Goal: Task Accomplishment & Management: Manage account settings

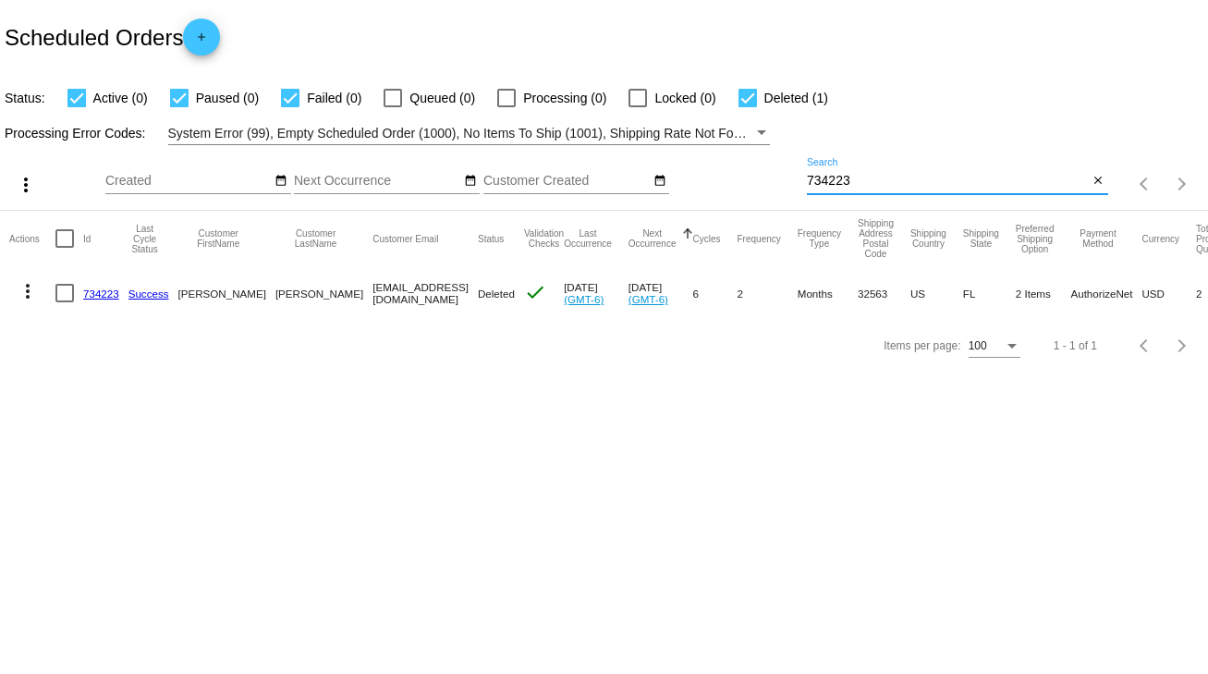
drag, startPoint x: 876, startPoint y: 173, endPoint x: 752, endPoint y: 174, distance: 123.8
click at [752, 174] on div "more_vert Sep Jan Feb Mar [DATE]" at bounding box center [604, 178] width 1208 height 66
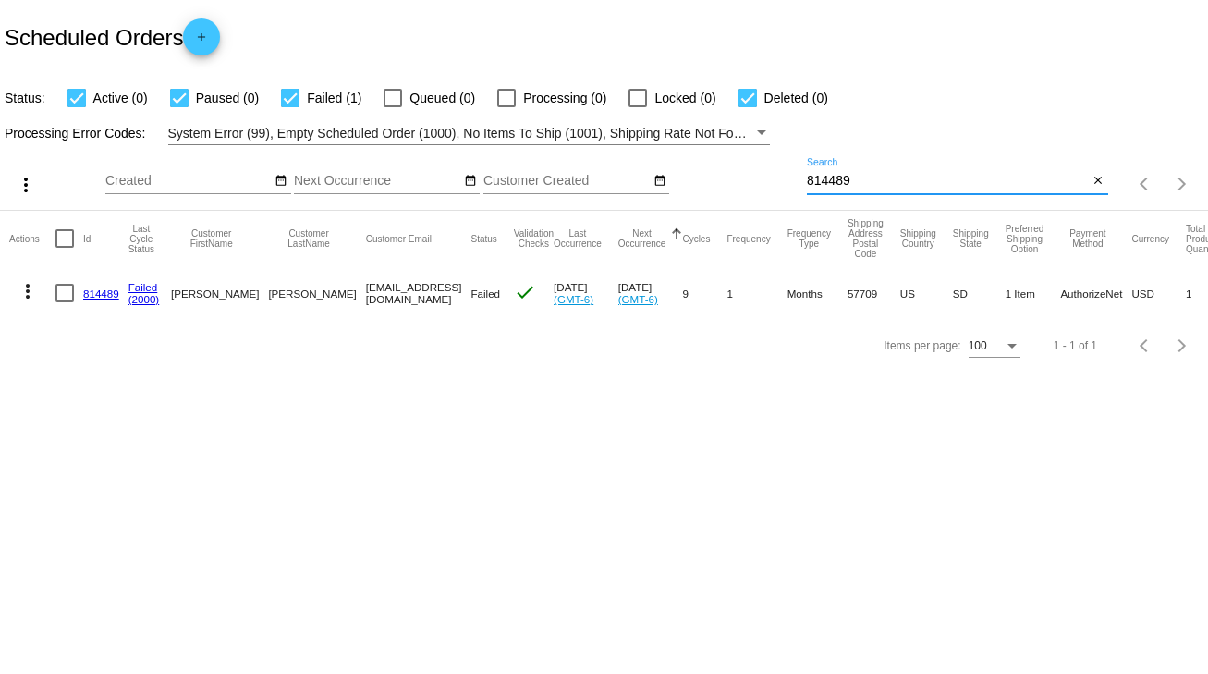
type input "814489"
click at [86, 291] on link "814489" at bounding box center [101, 293] width 36 height 12
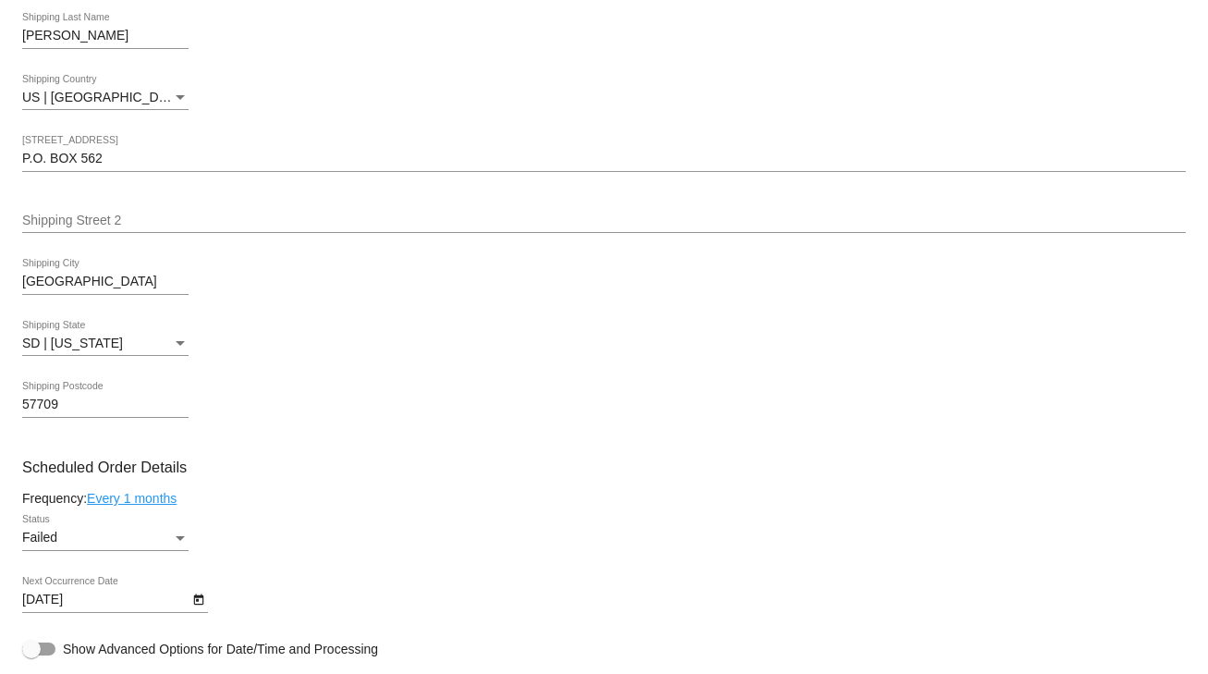
scroll to position [739, 0]
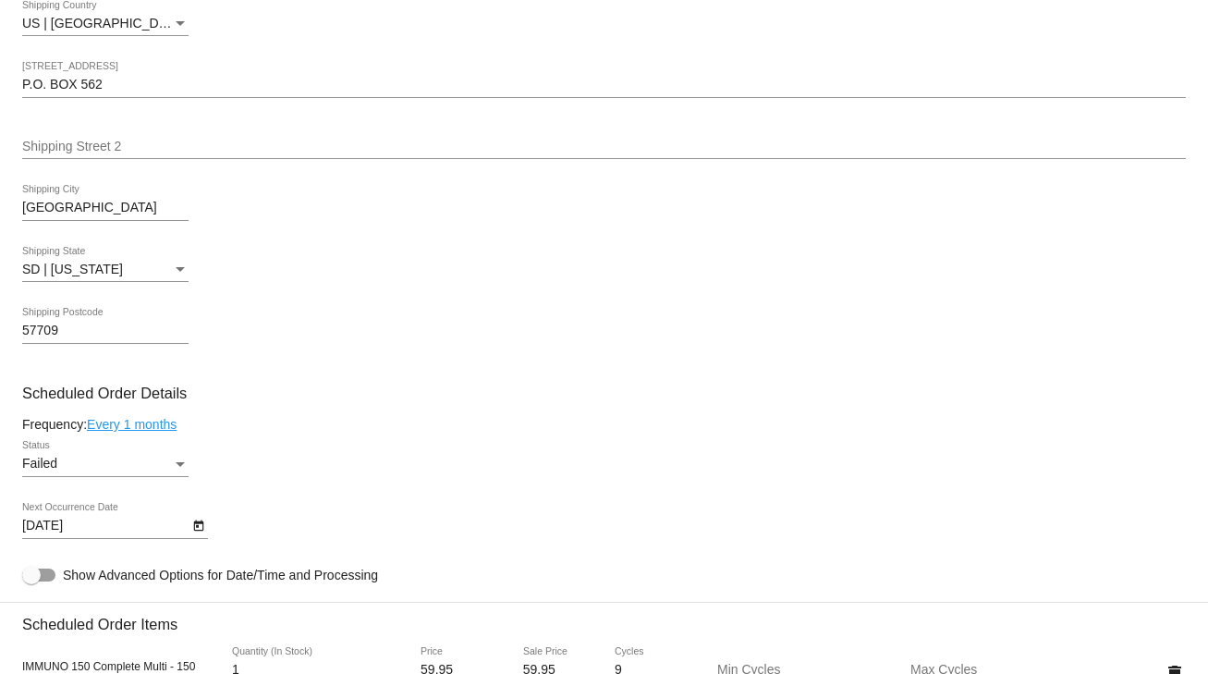
click at [175, 467] on div "Status" at bounding box center [180, 464] width 17 height 15
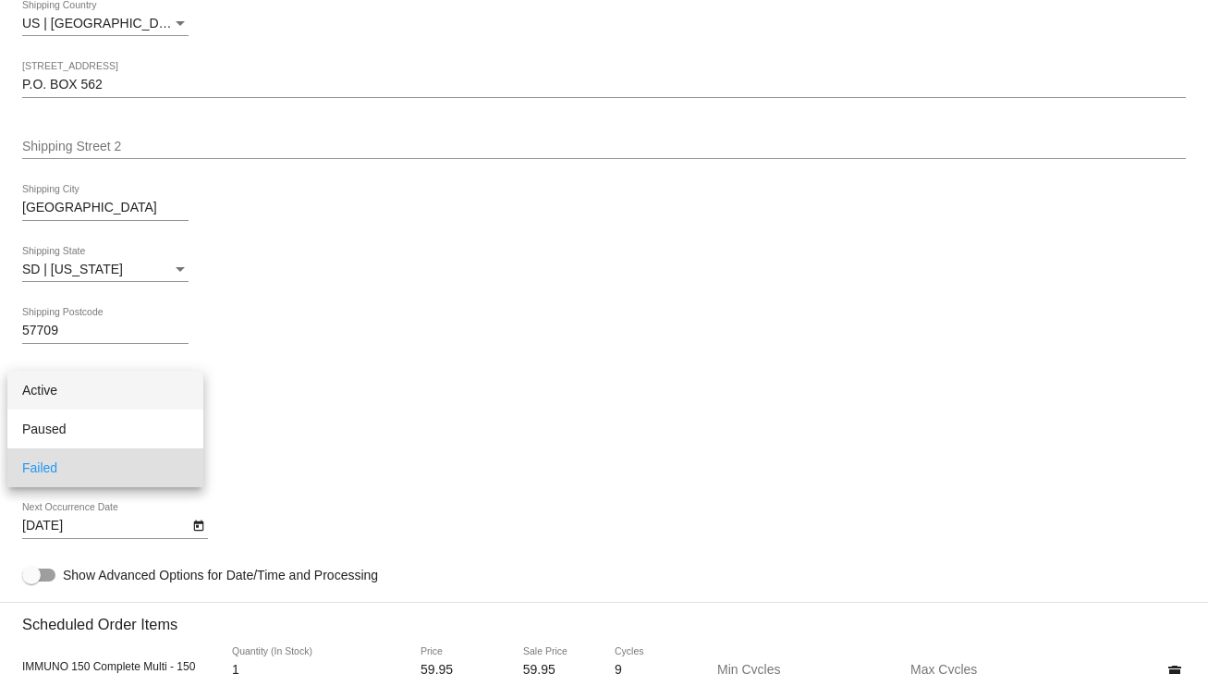
click at [68, 382] on span "Active" at bounding box center [105, 390] width 166 height 39
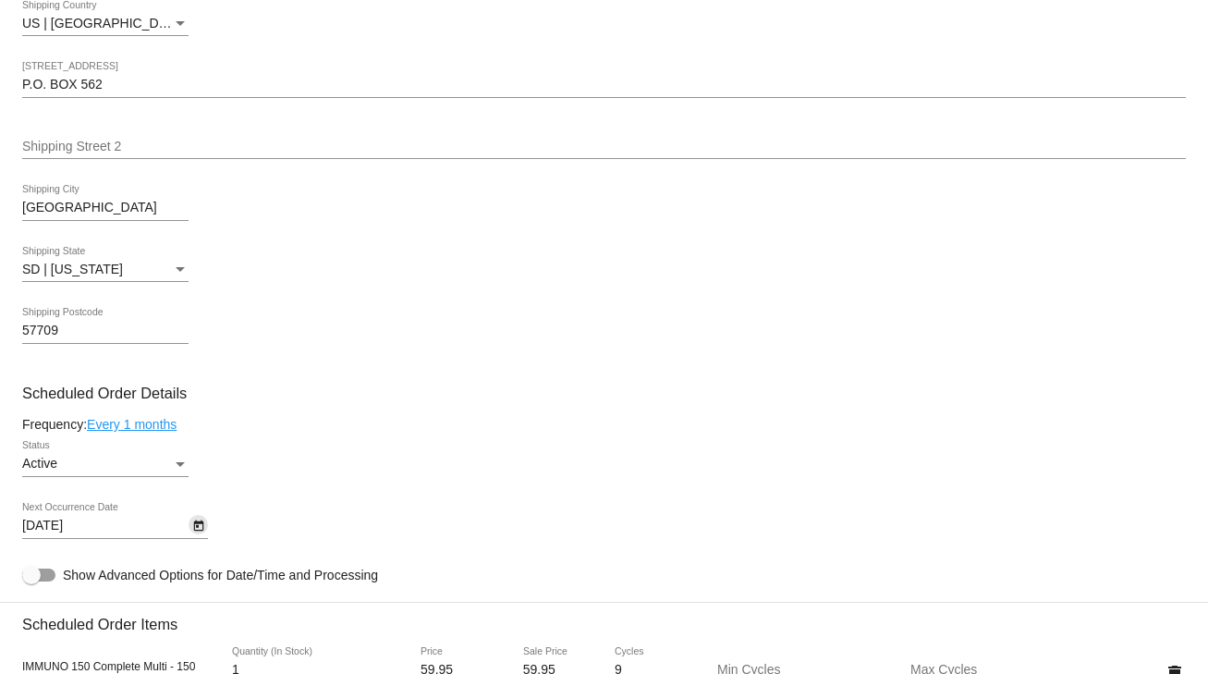
click at [196, 529] on icon "Open calendar" at bounding box center [198, 526] width 13 height 22
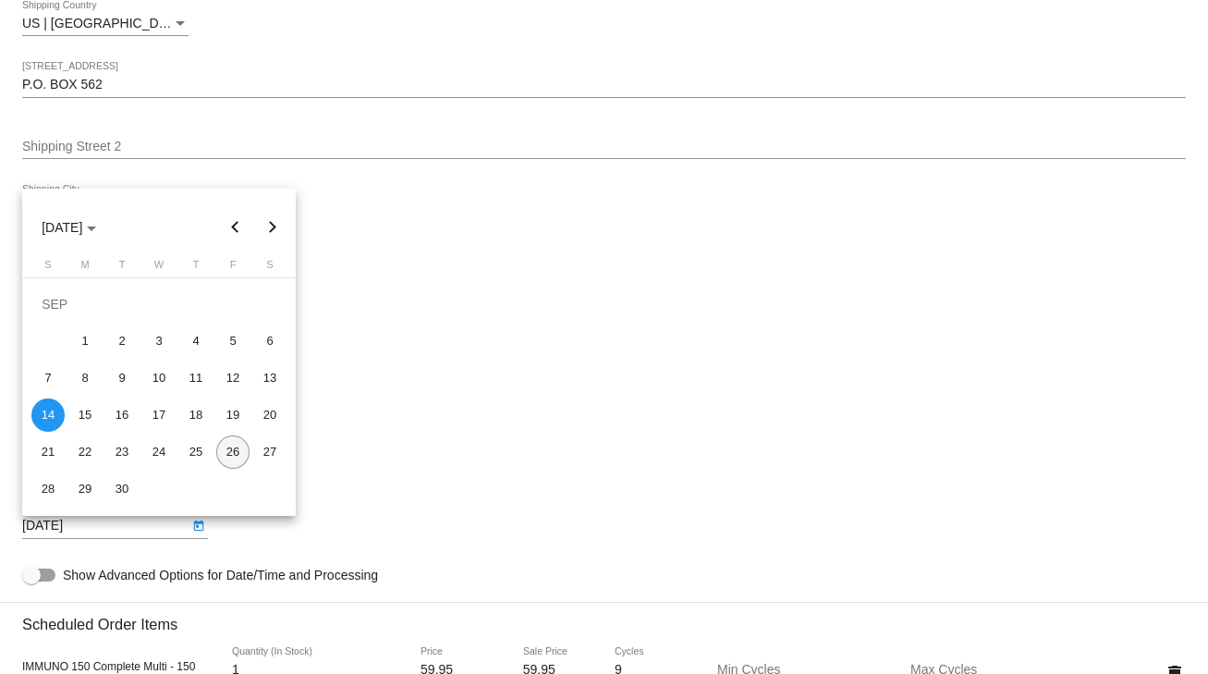
click at [225, 447] on div "26" at bounding box center [232, 451] width 33 height 33
type input "[DATE]"
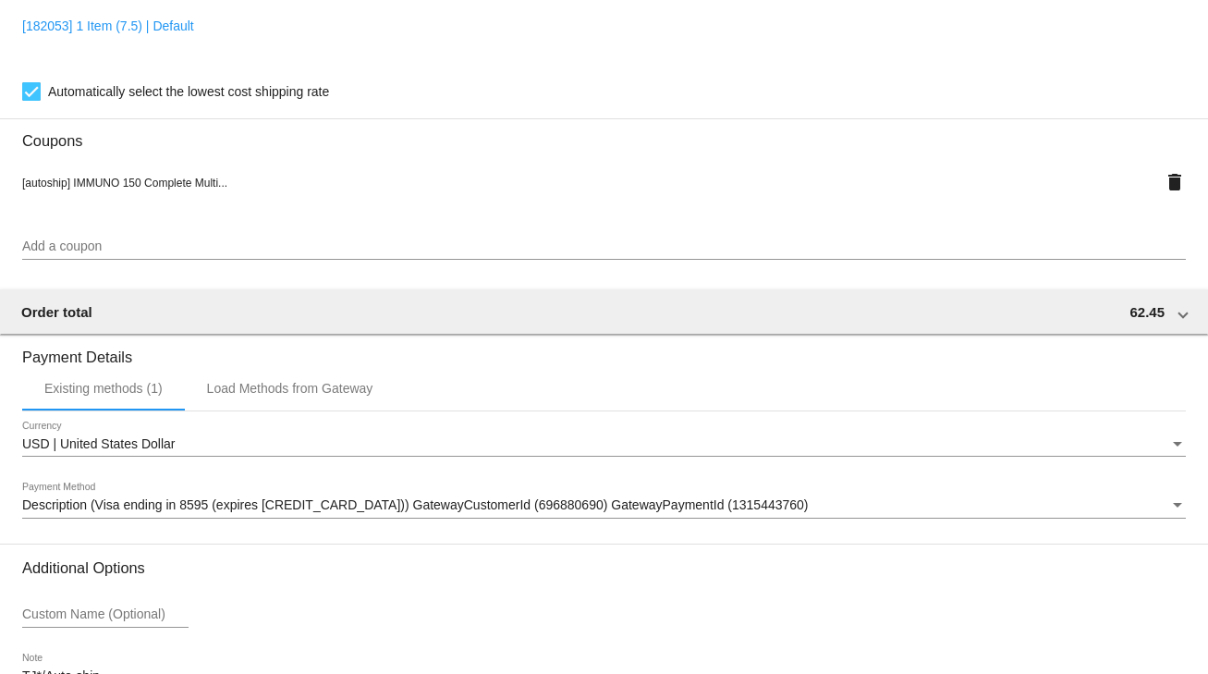
scroll to position [1689, 0]
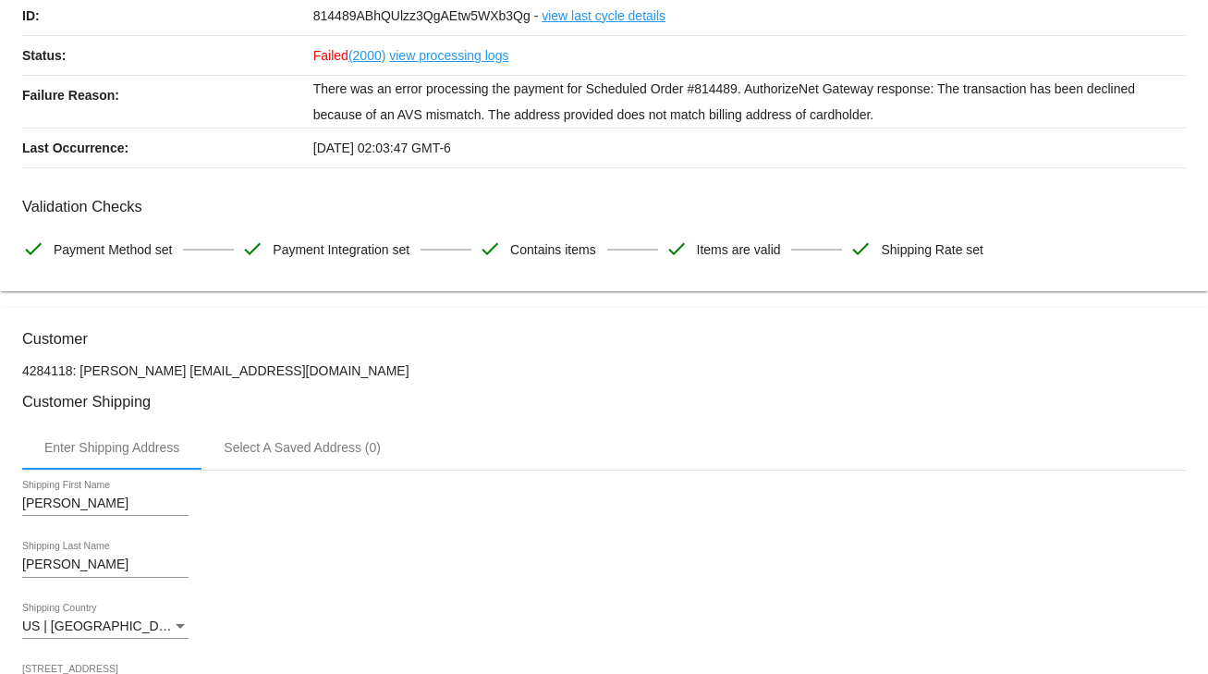
scroll to position [0, 0]
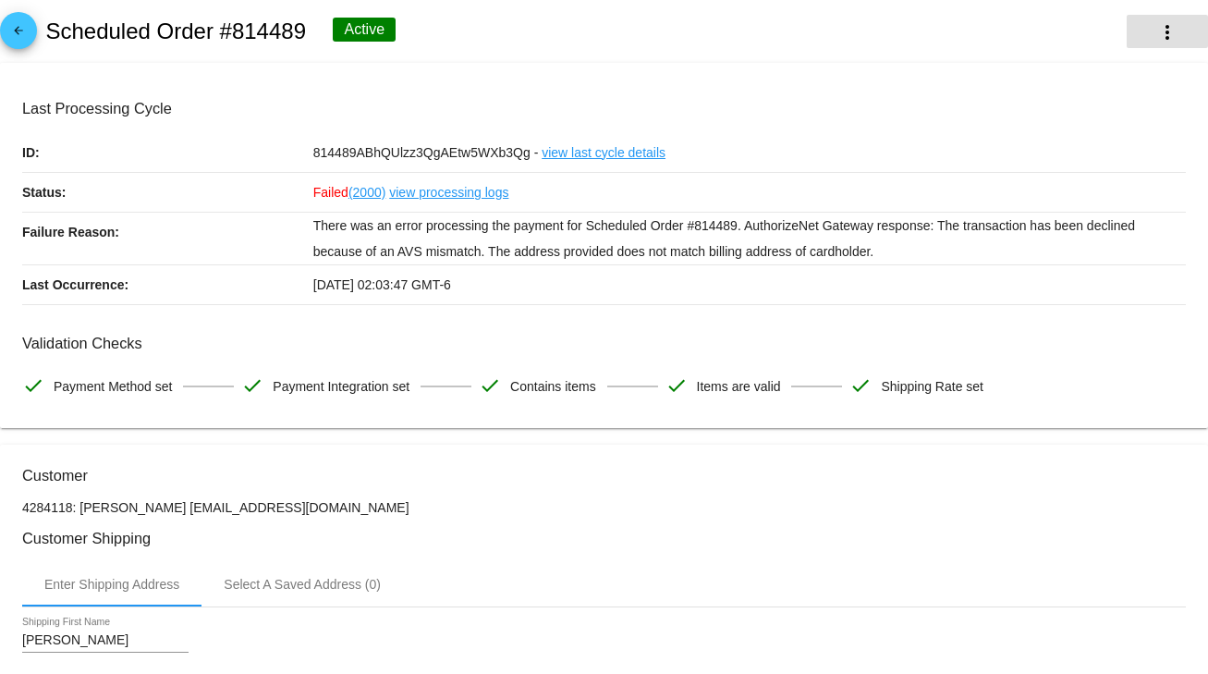
click at [1156, 37] on mat-icon "more_vert" at bounding box center [1167, 32] width 22 height 22
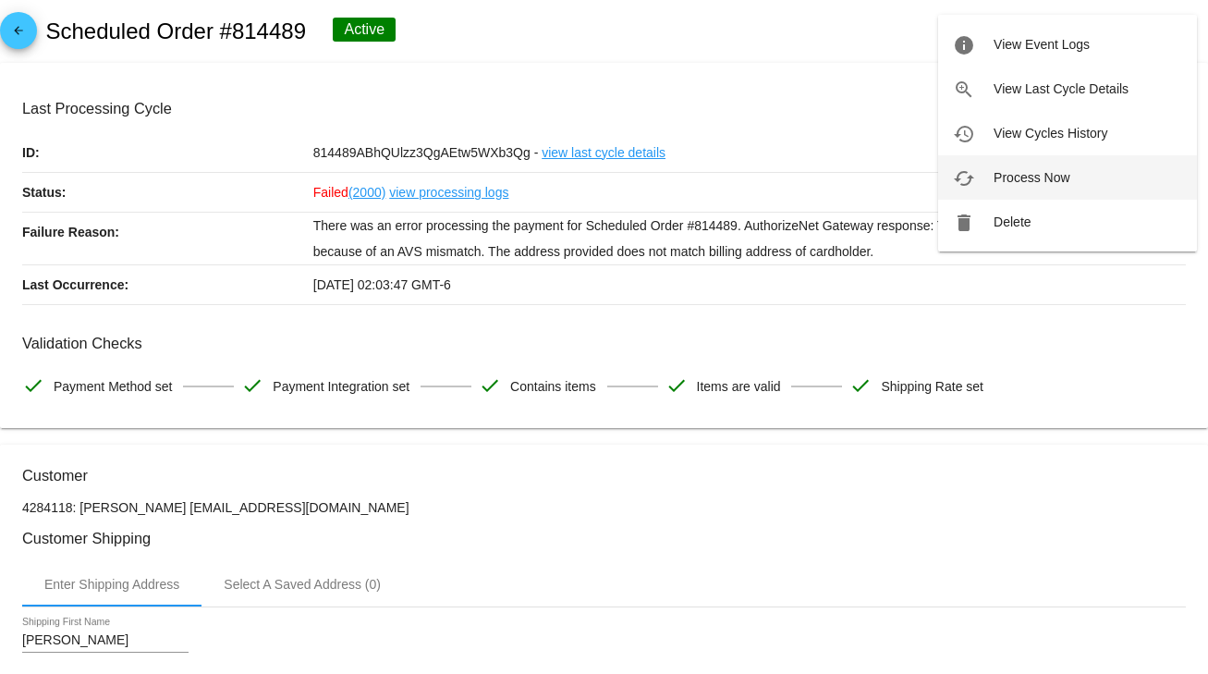
click at [1040, 180] on span "Process Now" at bounding box center [1031, 177] width 76 height 15
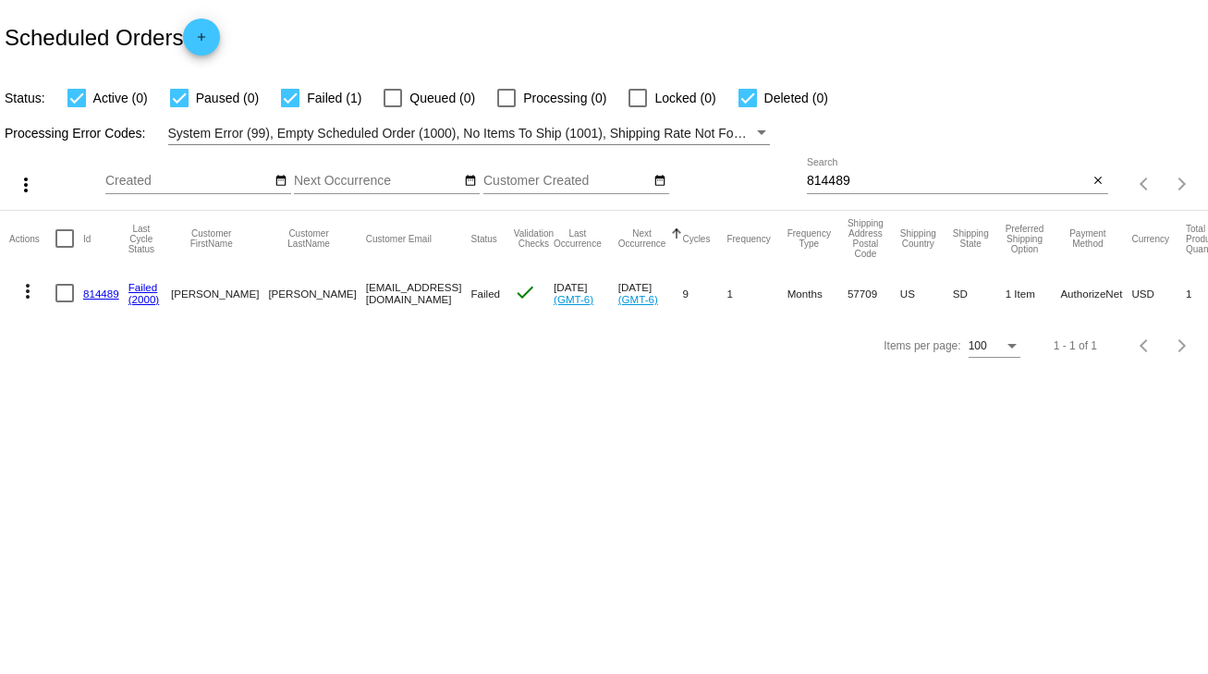
click at [89, 291] on link "814489" at bounding box center [101, 293] width 36 height 12
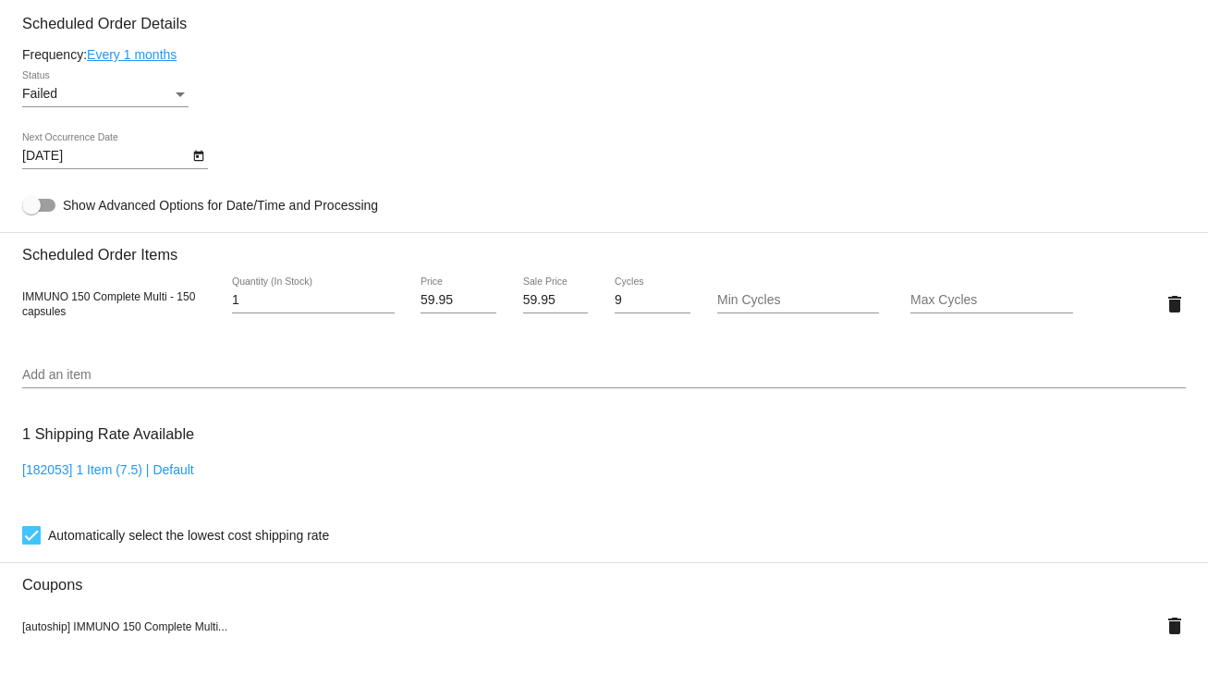
scroll to position [1035, 0]
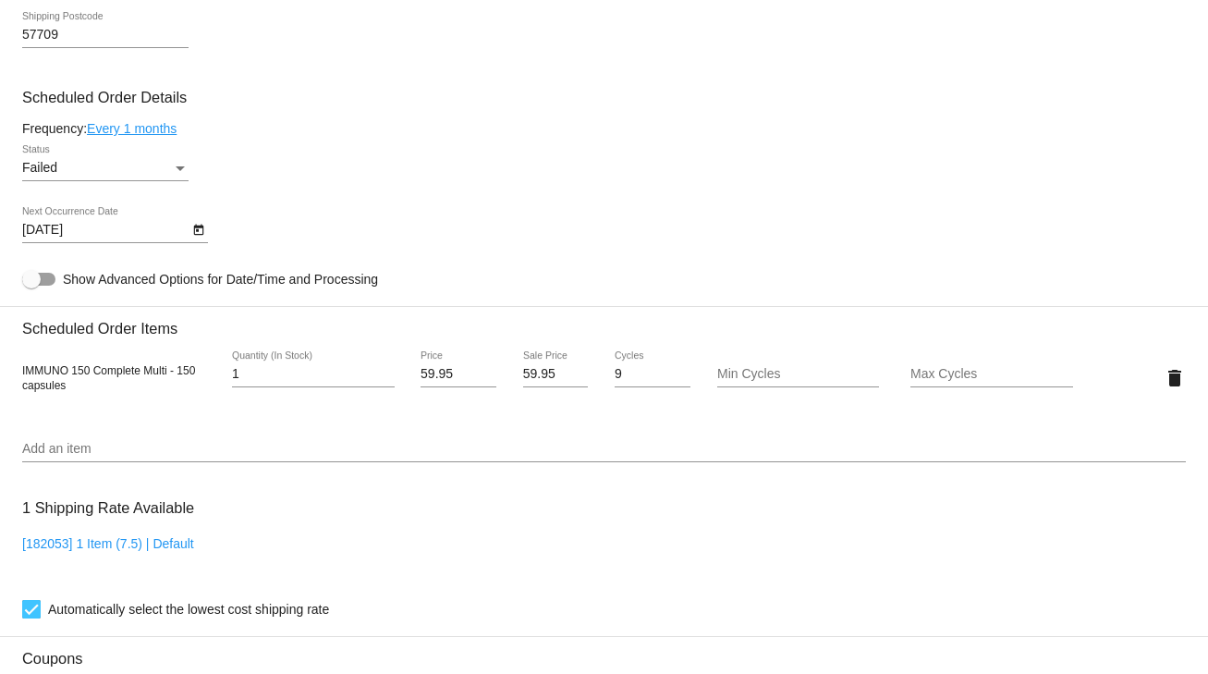
click at [171, 176] on div "Failed" at bounding box center [97, 168] width 150 height 15
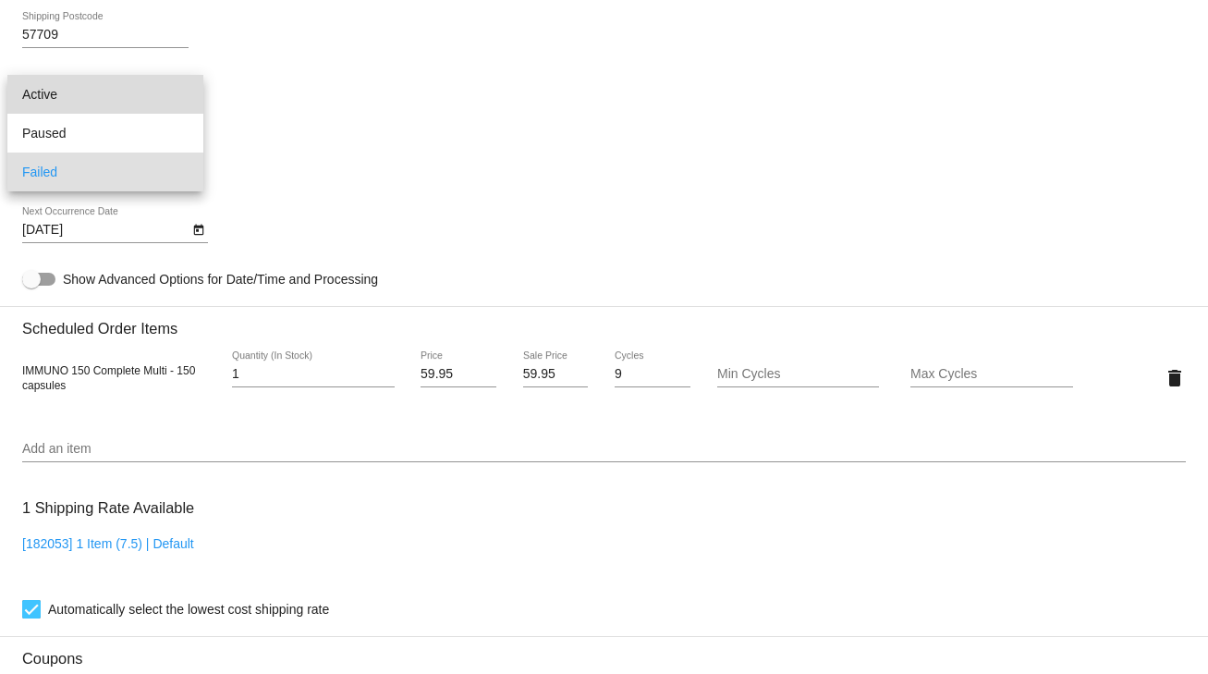
click at [86, 95] on span "Active" at bounding box center [105, 94] width 166 height 39
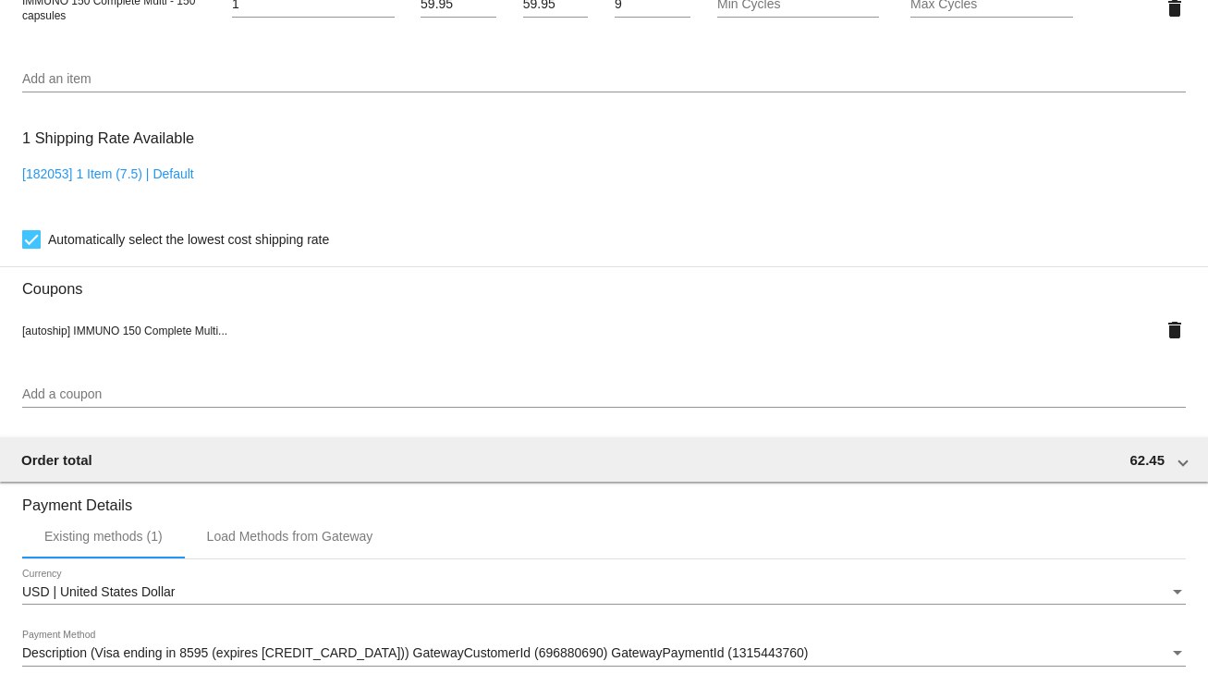
scroll to position [1689, 0]
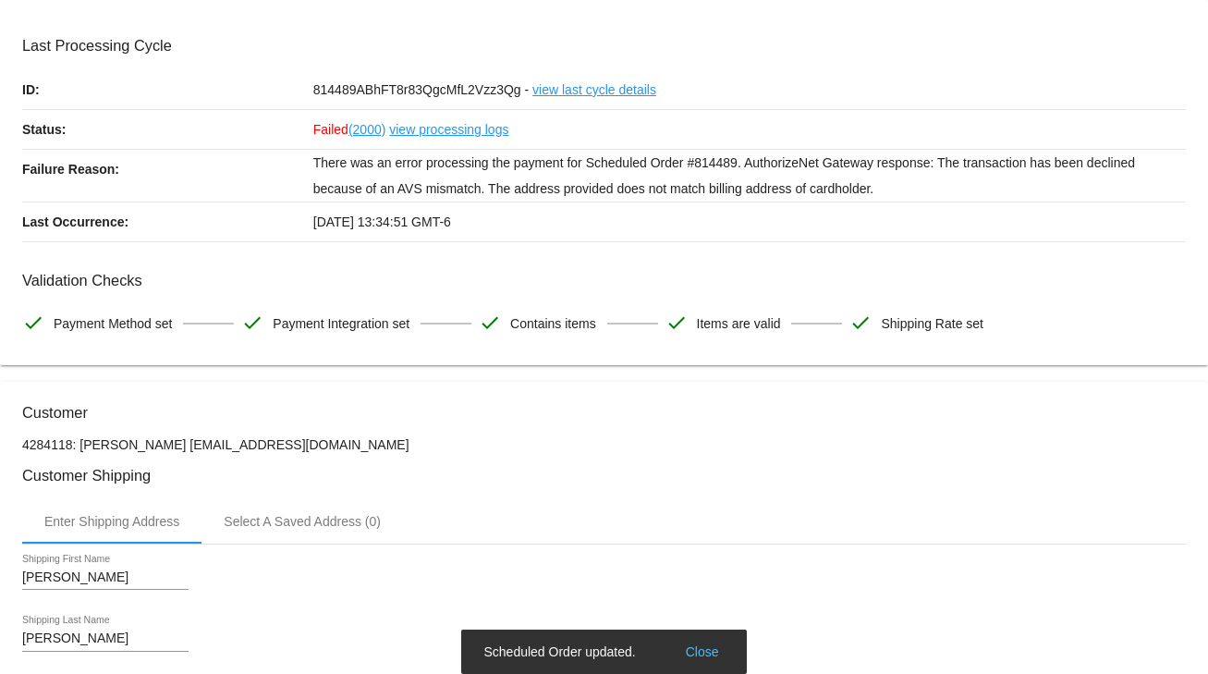
scroll to position [0, 0]
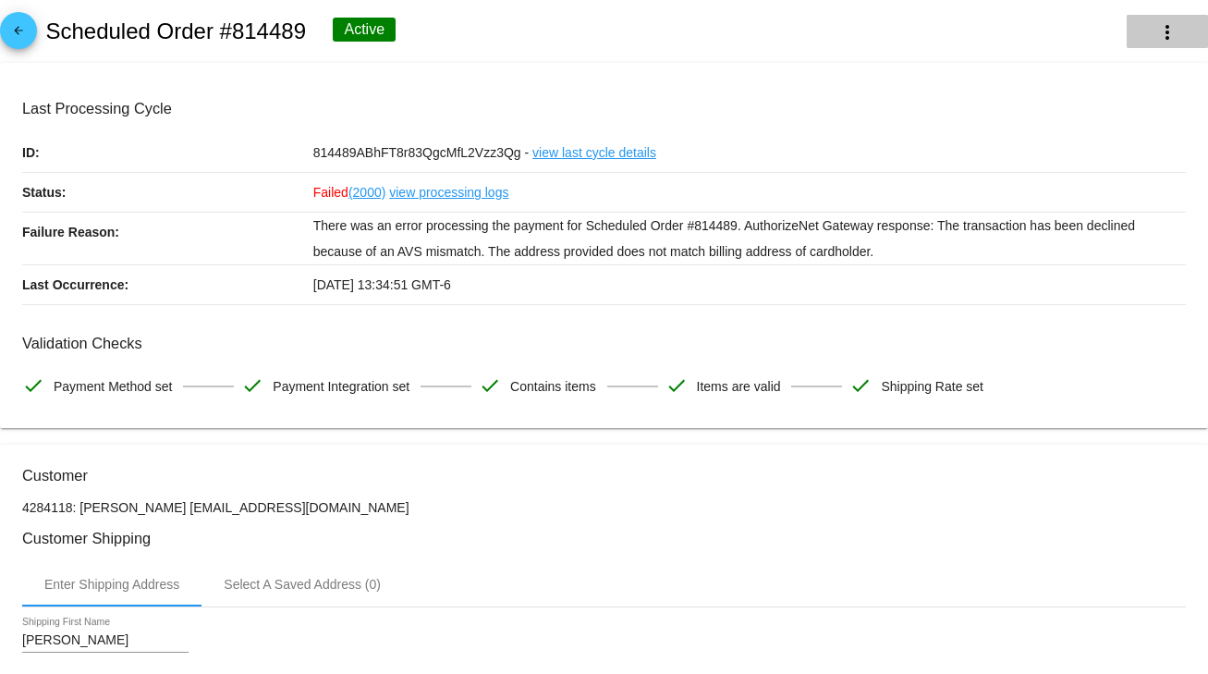
click at [1168, 27] on button "more_vert" at bounding box center [1166, 31] width 81 height 33
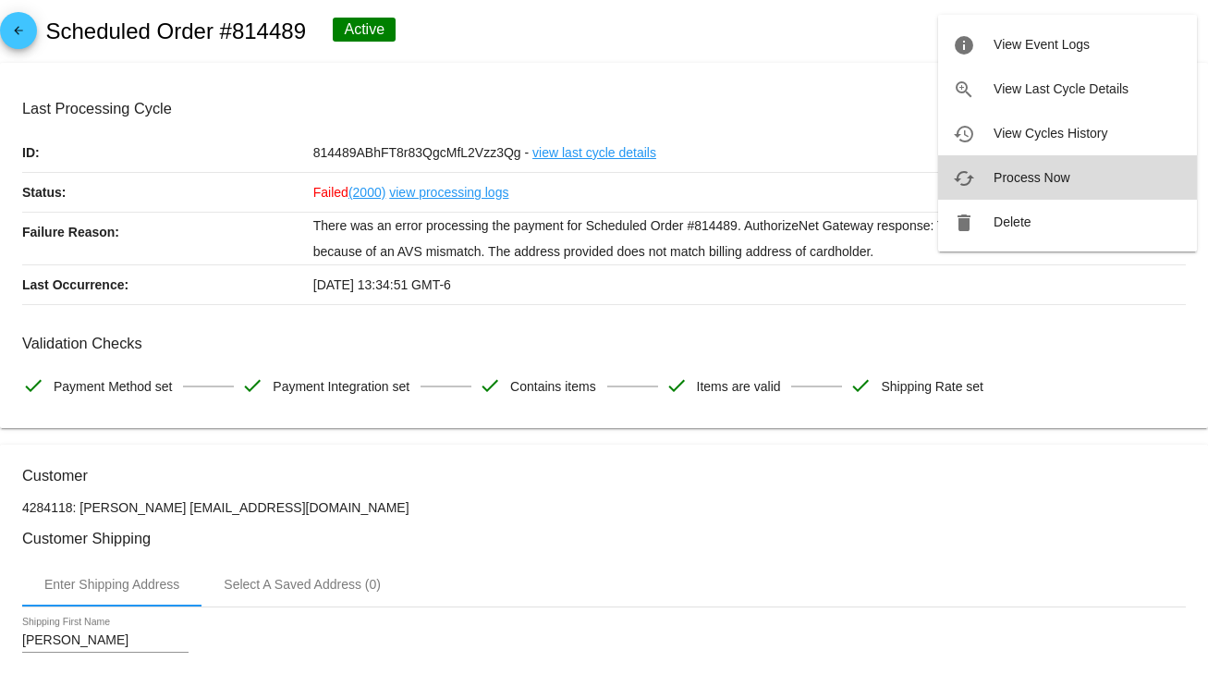
click at [1017, 173] on span "Process Now" at bounding box center [1031, 177] width 76 height 15
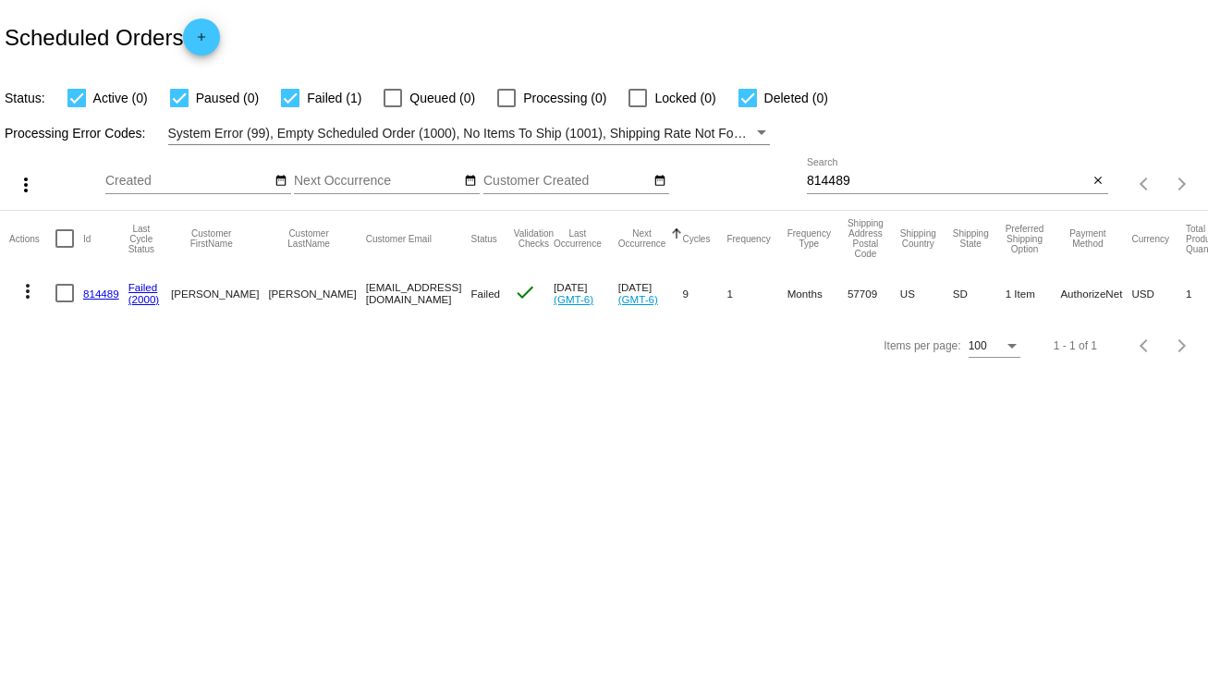
click at [97, 292] on link "814489" at bounding box center [101, 293] width 36 height 12
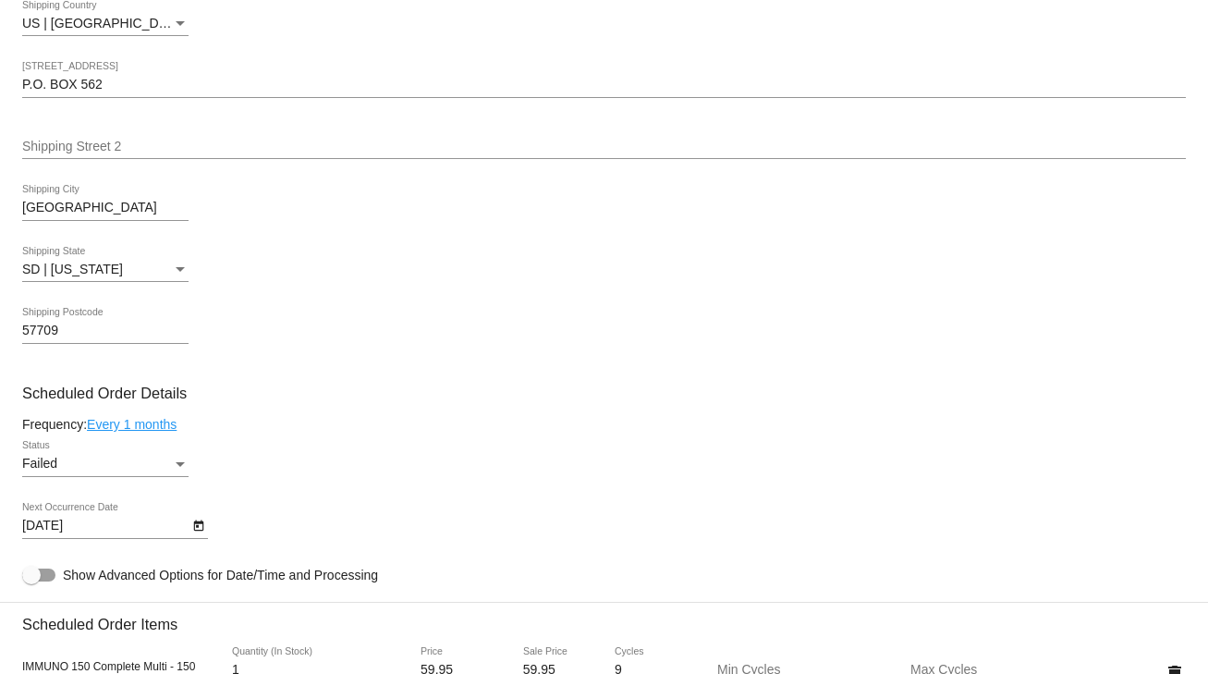
scroll to position [813, 0]
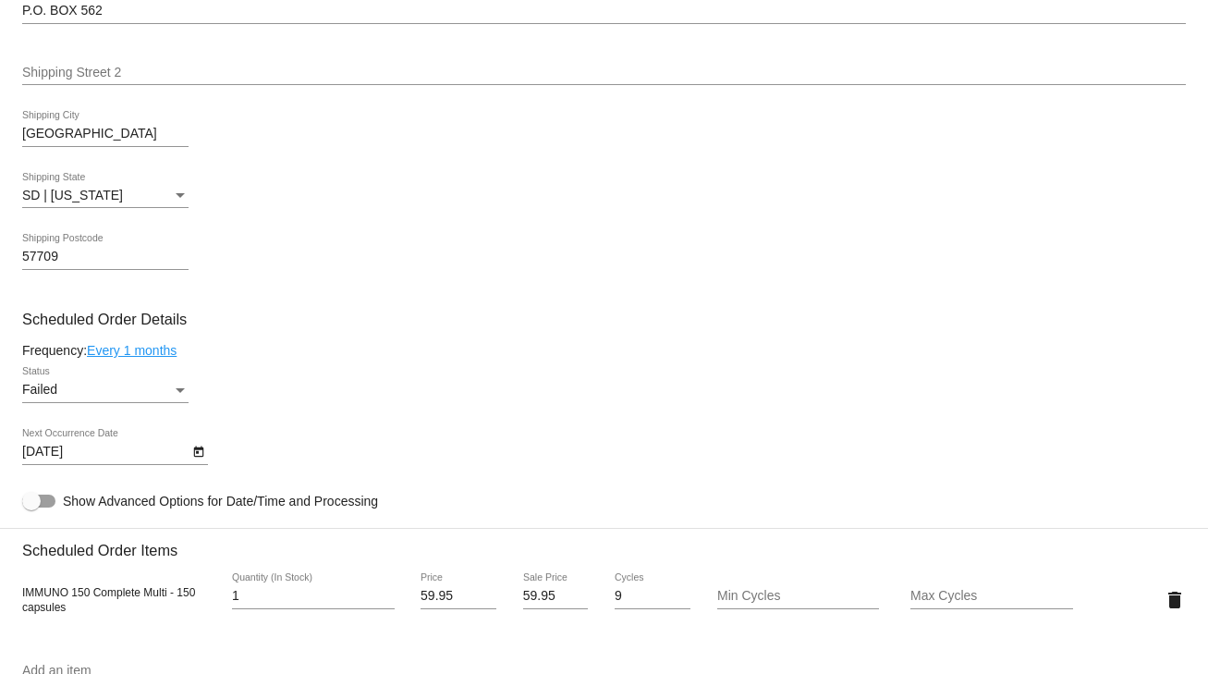
click at [107, 401] on div "Failed Status" at bounding box center [105, 385] width 166 height 36
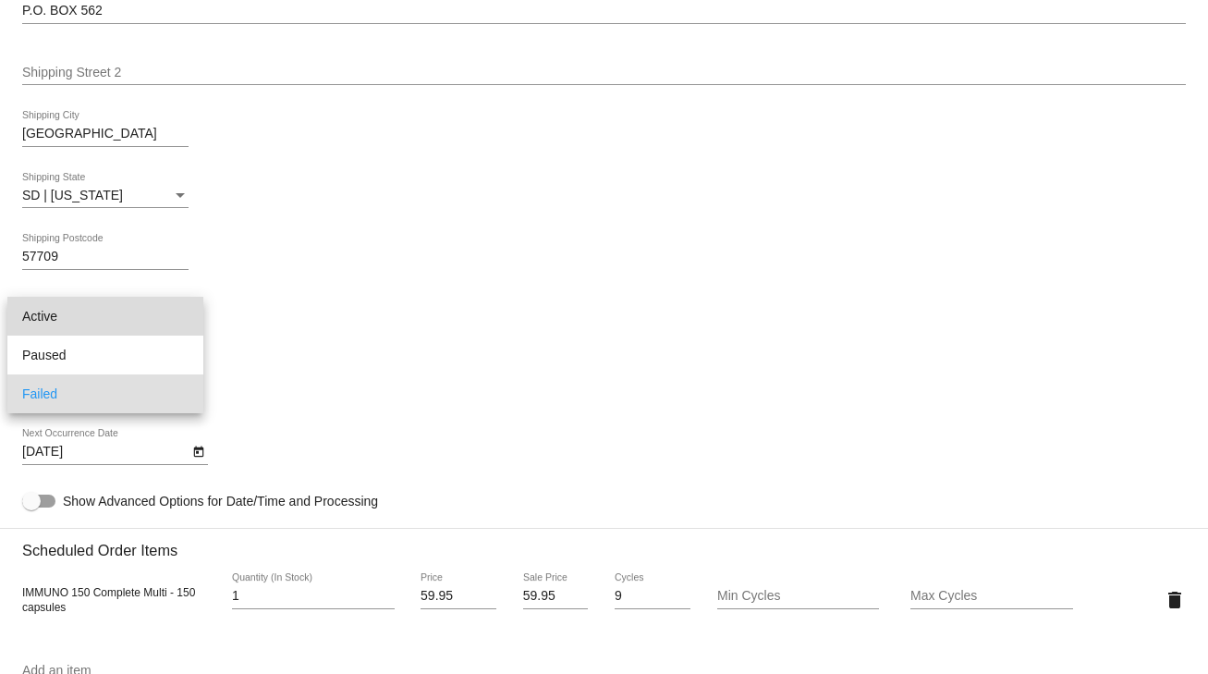
click at [55, 313] on span "Active" at bounding box center [105, 316] width 166 height 39
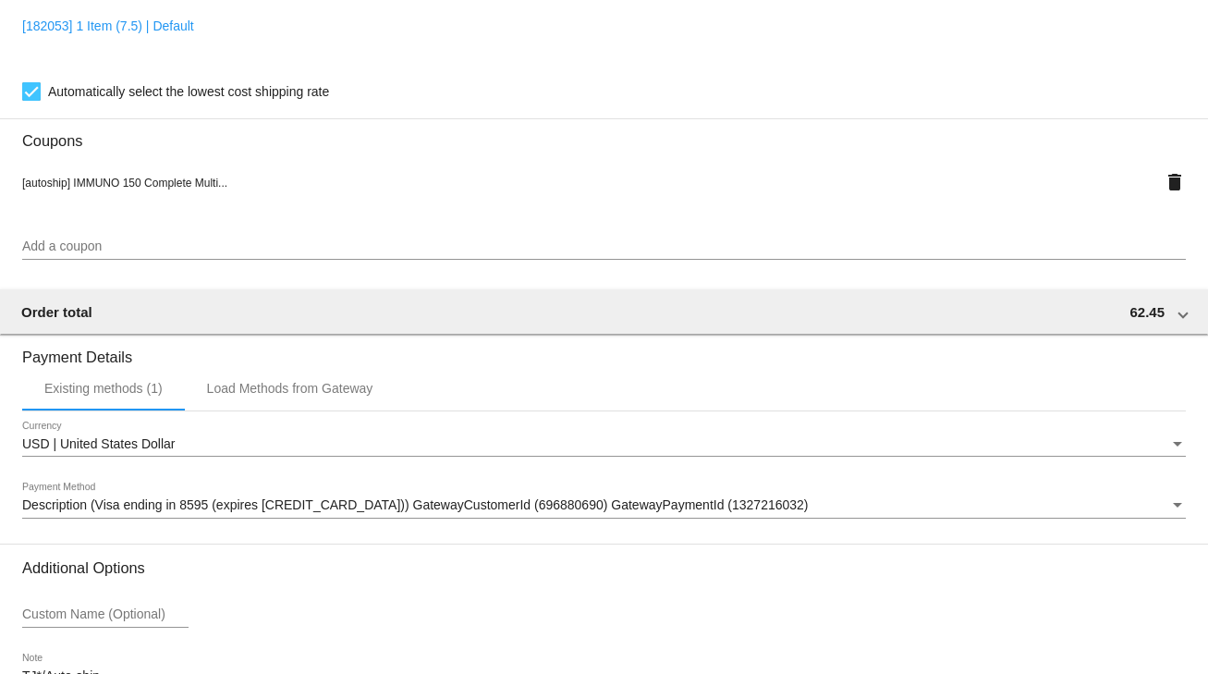
scroll to position [1689, 0]
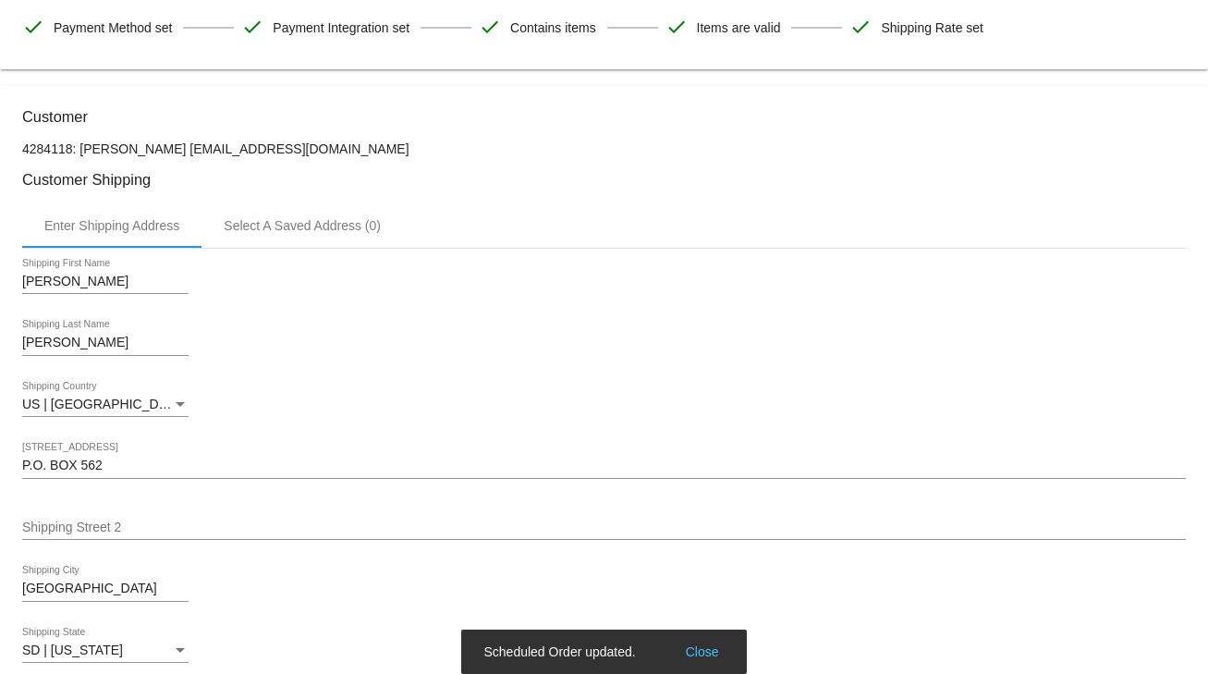
scroll to position [0, 0]
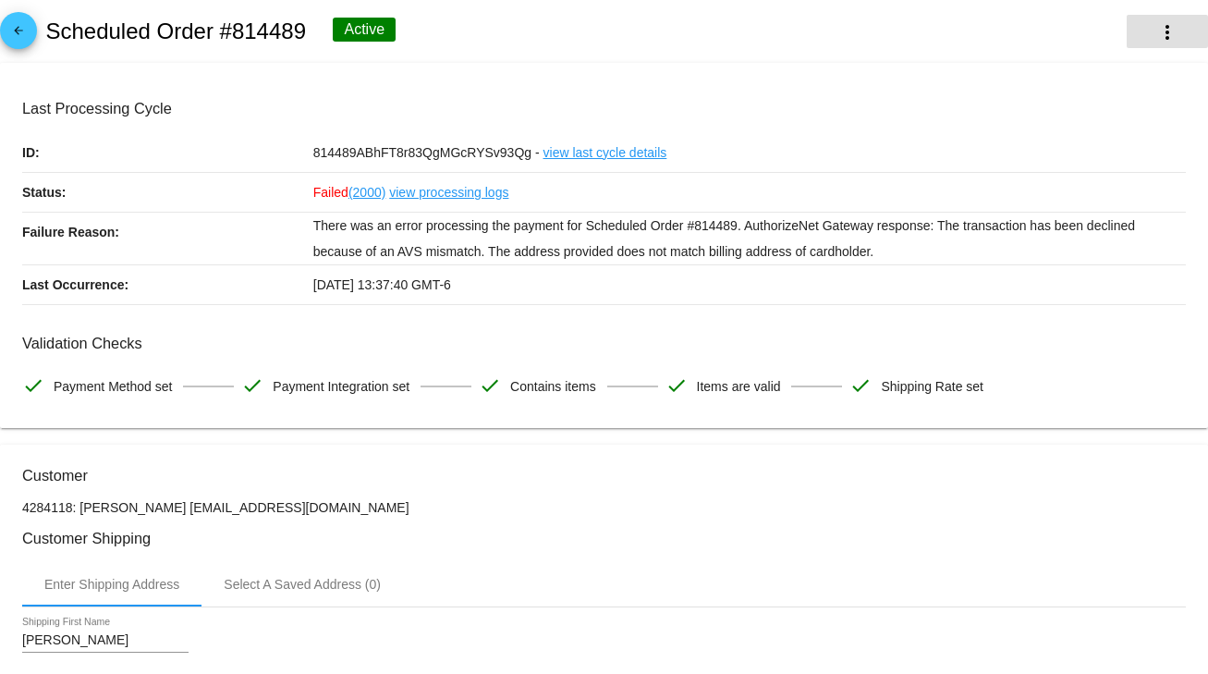
click at [1156, 30] on mat-icon "more_vert" at bounding box center [1167, 32] width 22 height 22
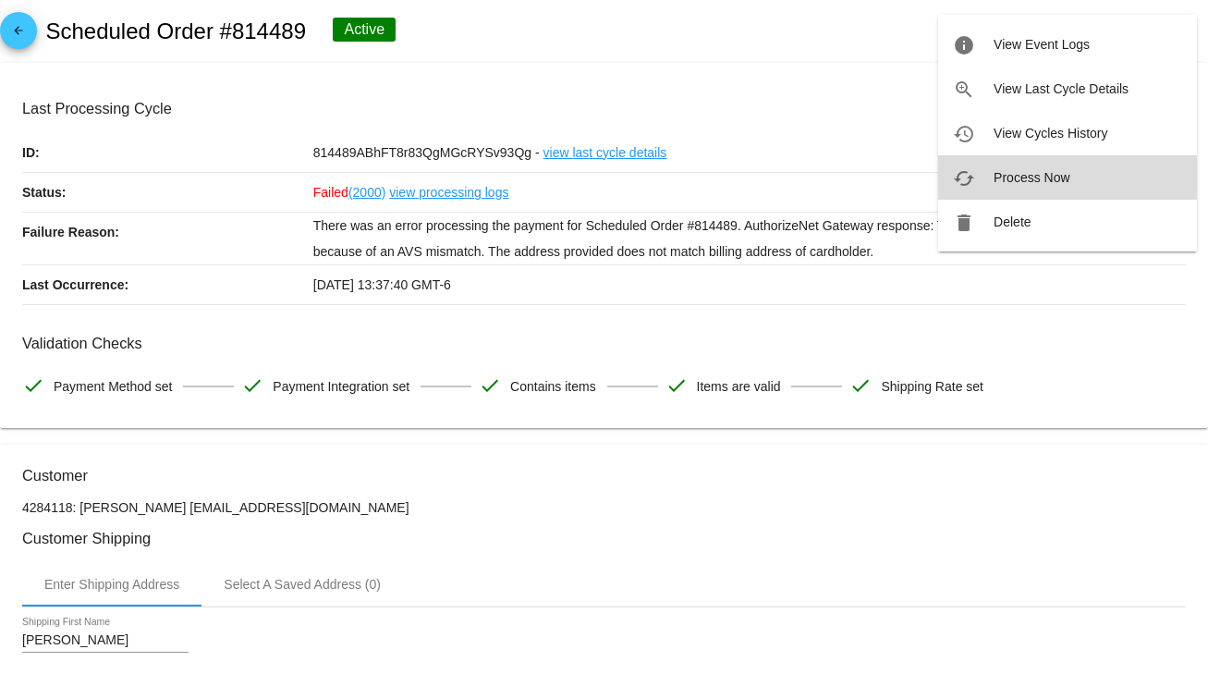
click at [1035, 177] on span "Process Now" at bounding box center [1031, 177] width 76 height 15
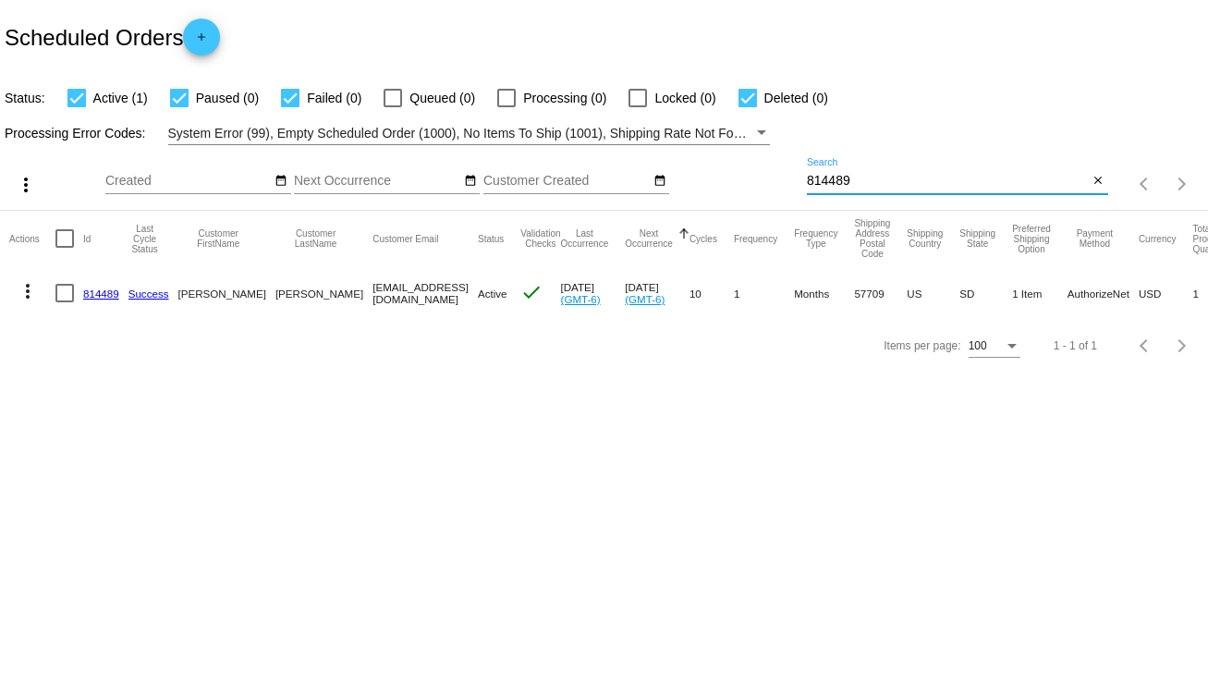
drag, startPoint x: 868, startPoint y: 181, endPoint x: 765, endPoint y: 199, distance: 104.1
click at [765, 199] on div "more_vert Sep Jan Feb Mar [DATE]" at bounding box center [604, 178] width 1208 height 66
